Goal: Consume media (video, audio)

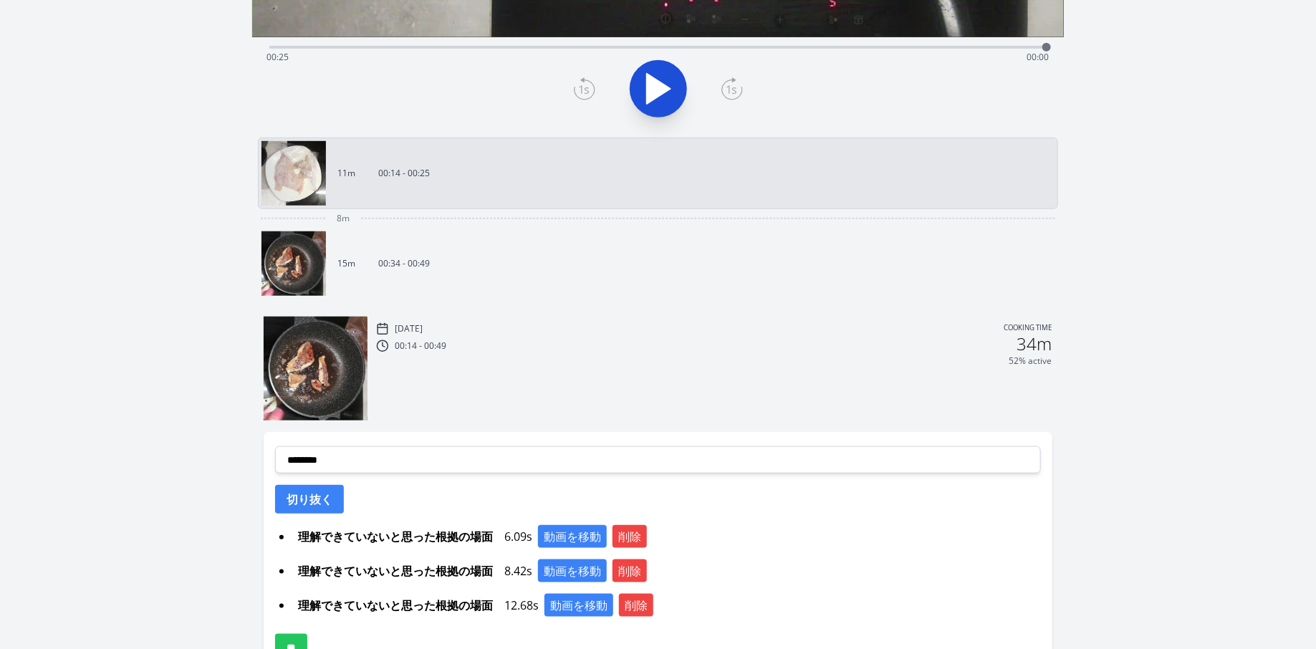
scroll to position [384, 0]
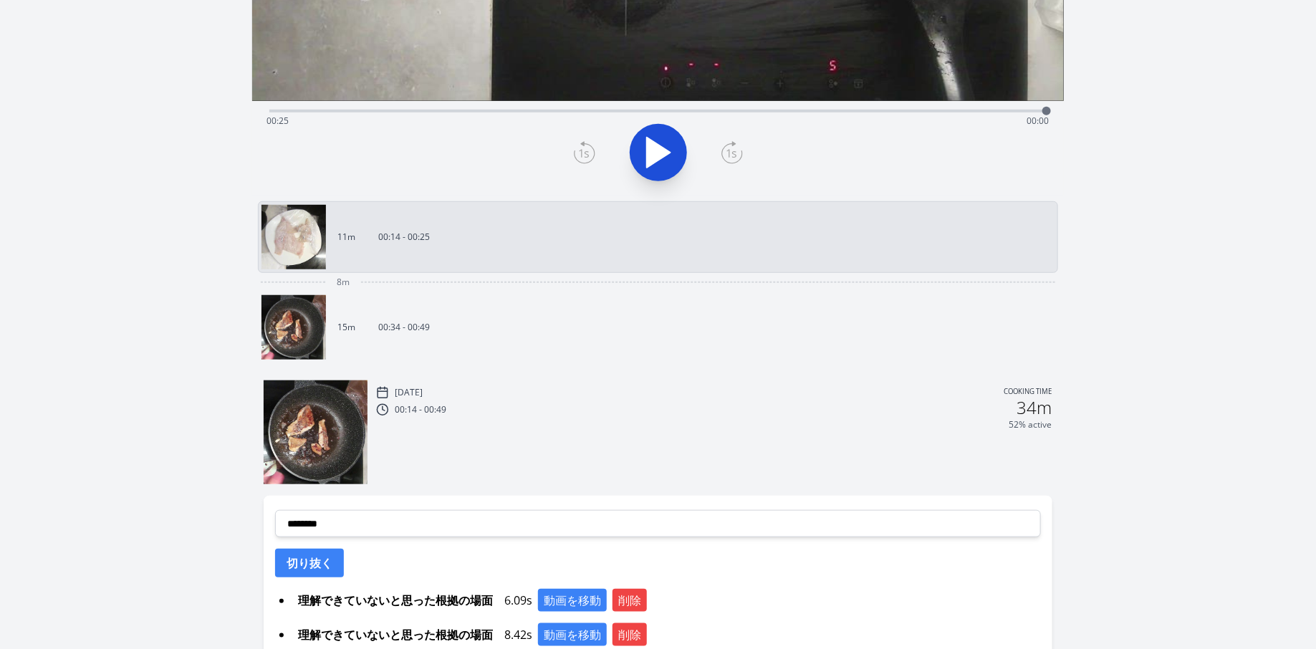
click at [435, 334] on link "15m 00:34 - 00:49" at bounding box center [651, 327] width 781 height 64
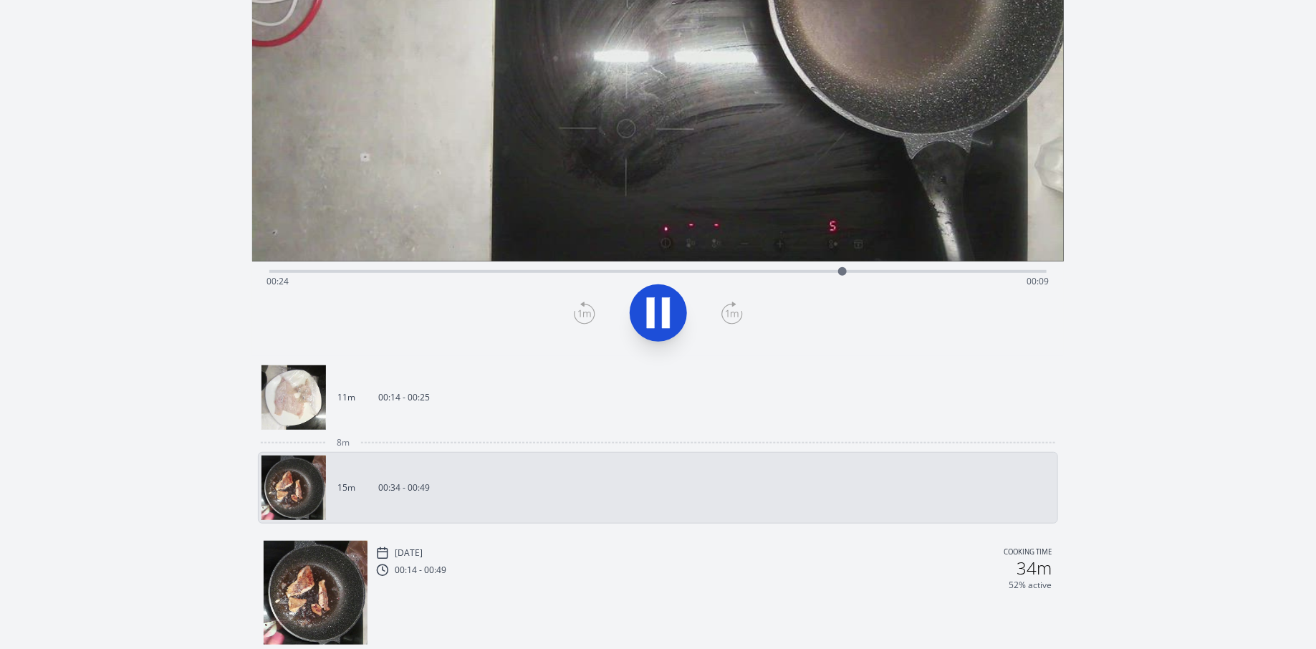
scroll to position [539, 0]
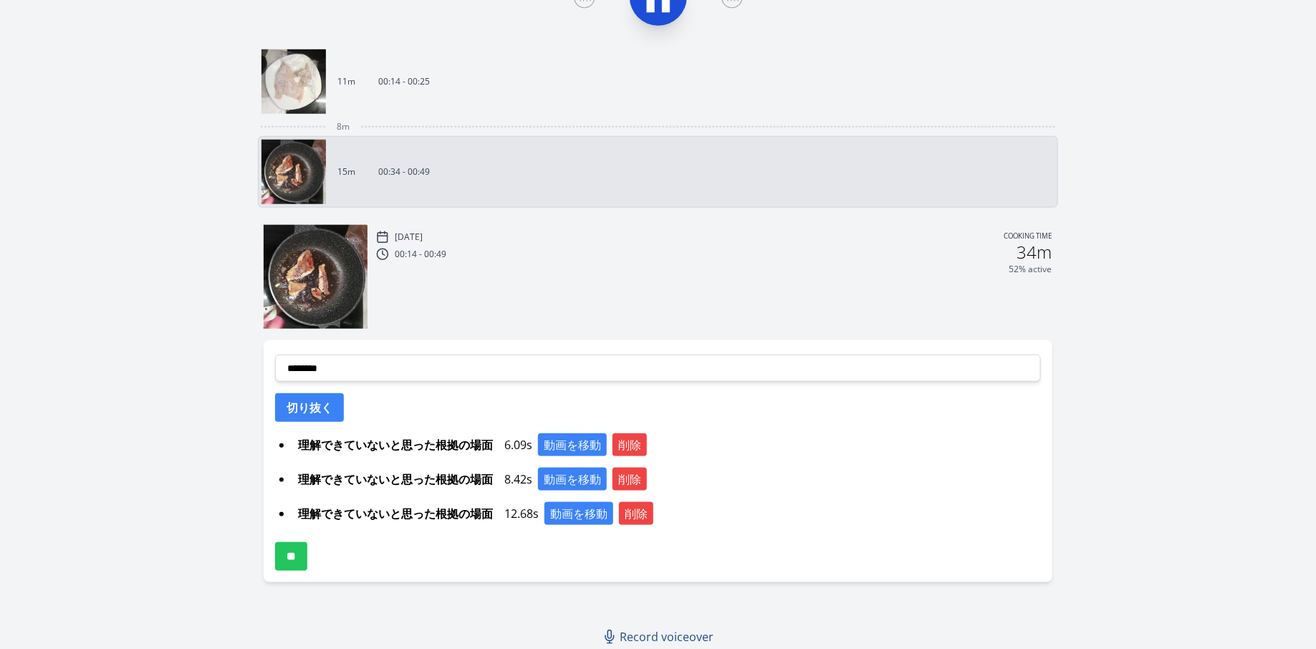
click at [527, 303] on div "[DATE] Cooking time 00:14 - 00:49 34m 52% active" at bounding box center [713, 278] width 675 height 101
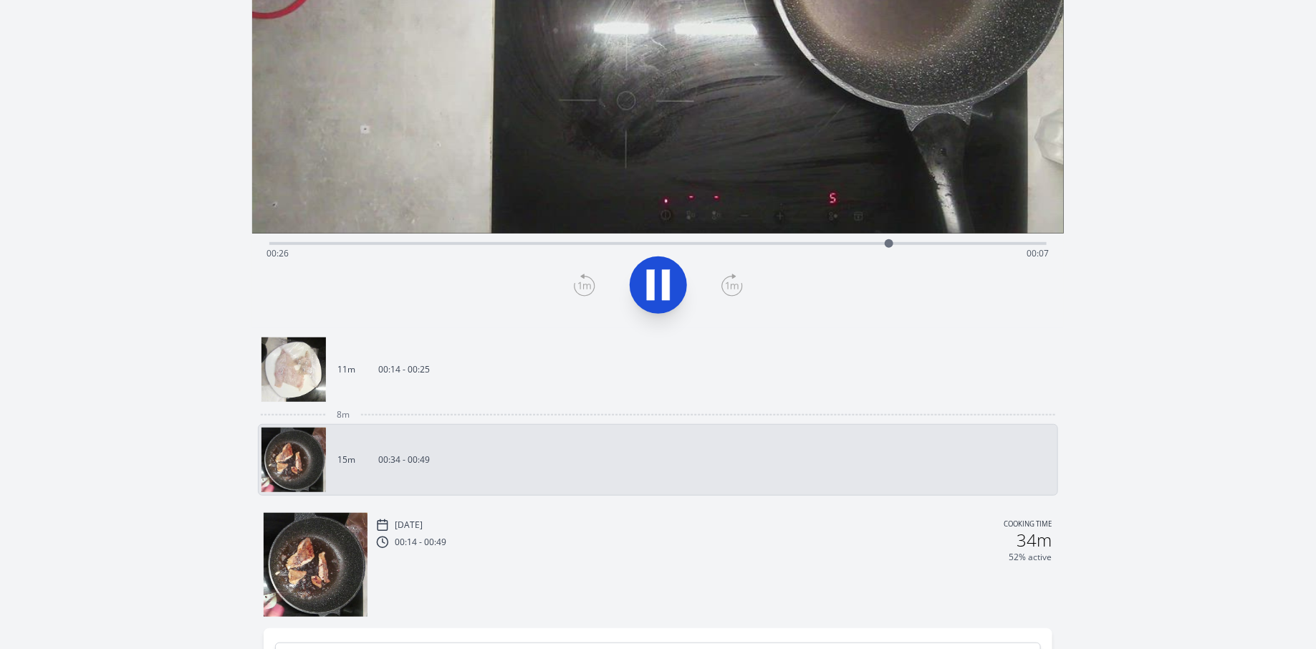
scroll to position [0, 0]
